Goal: Information Seeking & Learning: Learn about a topic

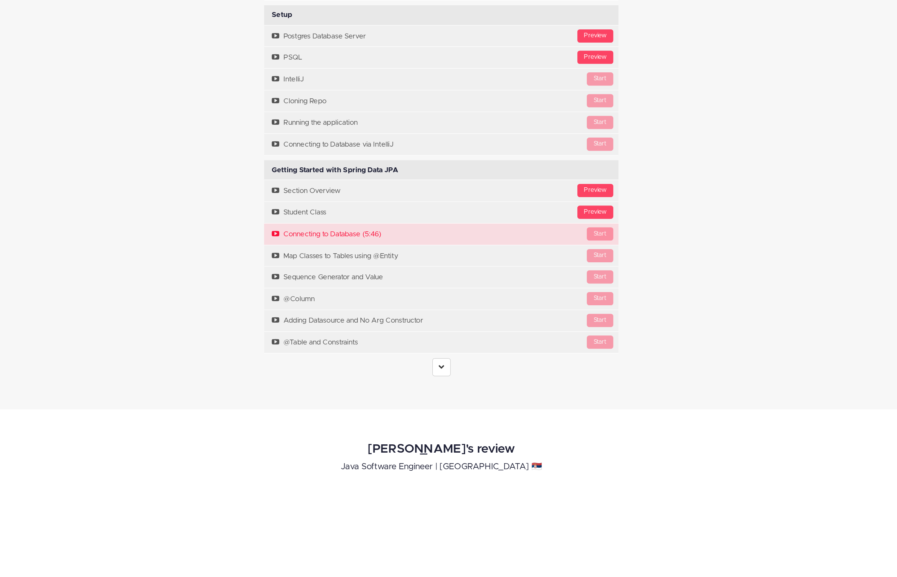
scroll to position [2213, 0]
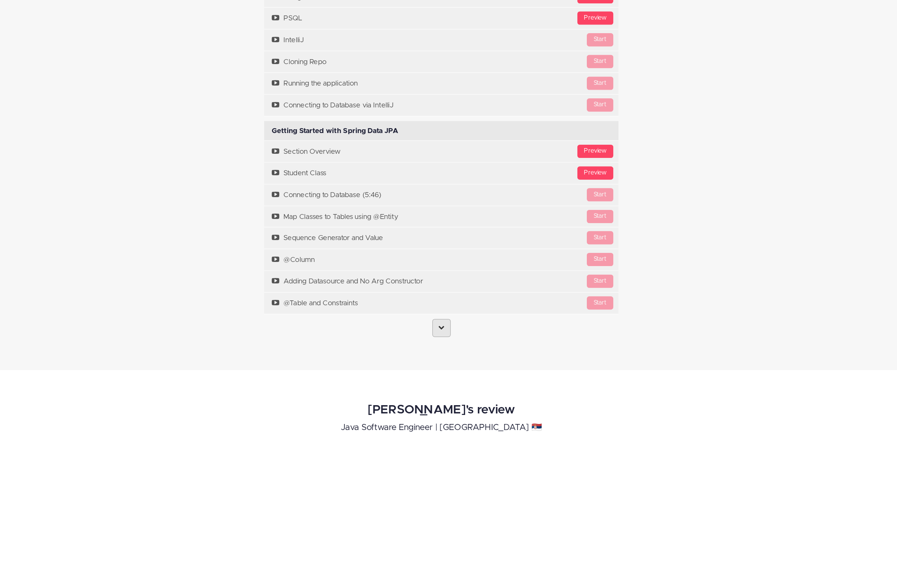
click at [447, 387] on link at bounding box center [448, 379] width 15 height 14
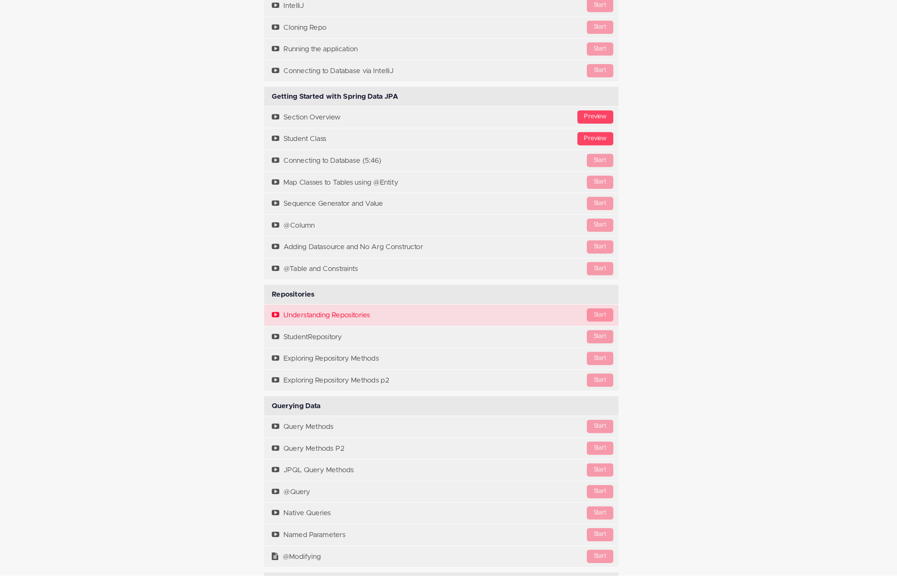
scroll to position [2303, 0]
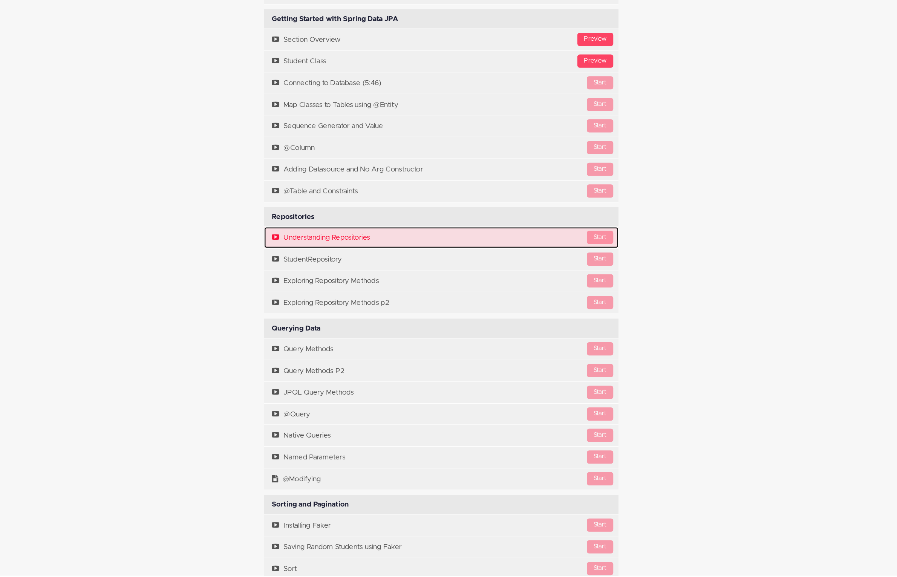
click at [480, 314] on link "Start Understanding Repositories" at bounding box center [448, 307] width 283 height 17
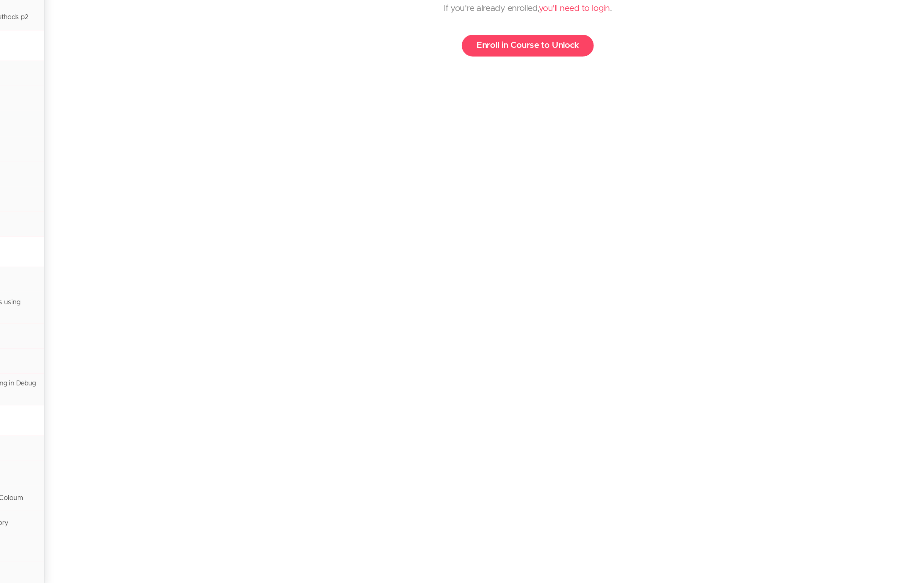
scroll to position [462, 0]
